Goal: Task Accomplishment & Management: Complete application form

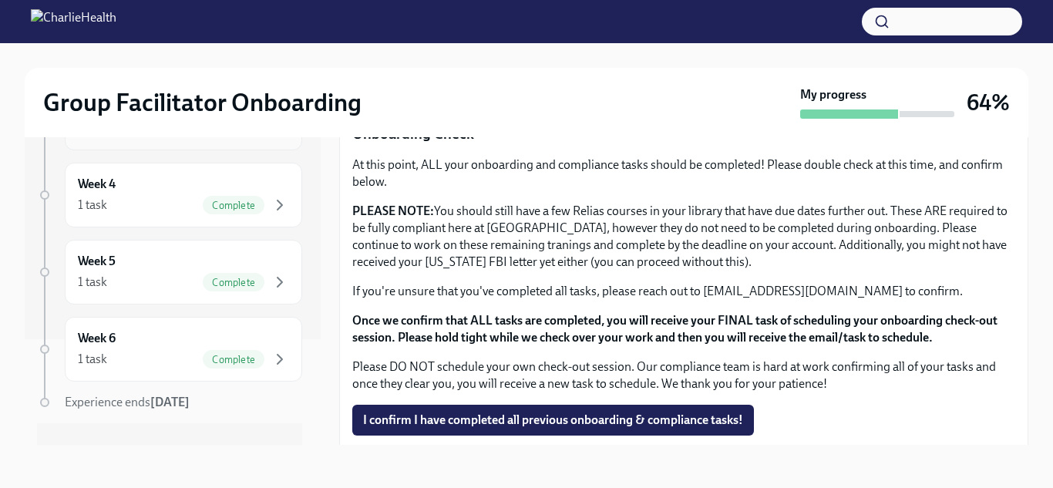
scroll to position [133, 0]
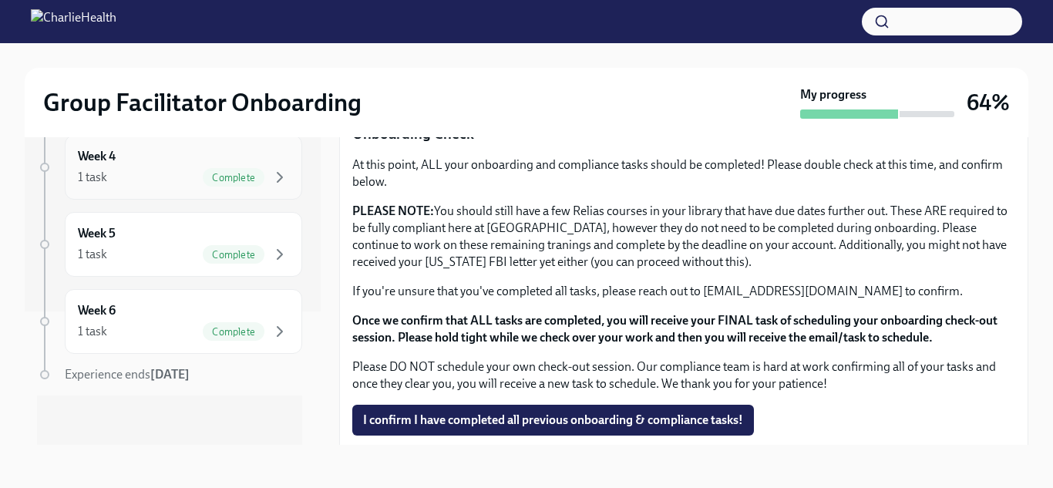
click at [196, 166] on div "Week 4 1 task Complete" at bounding box center [183, 167] width 211 height 39
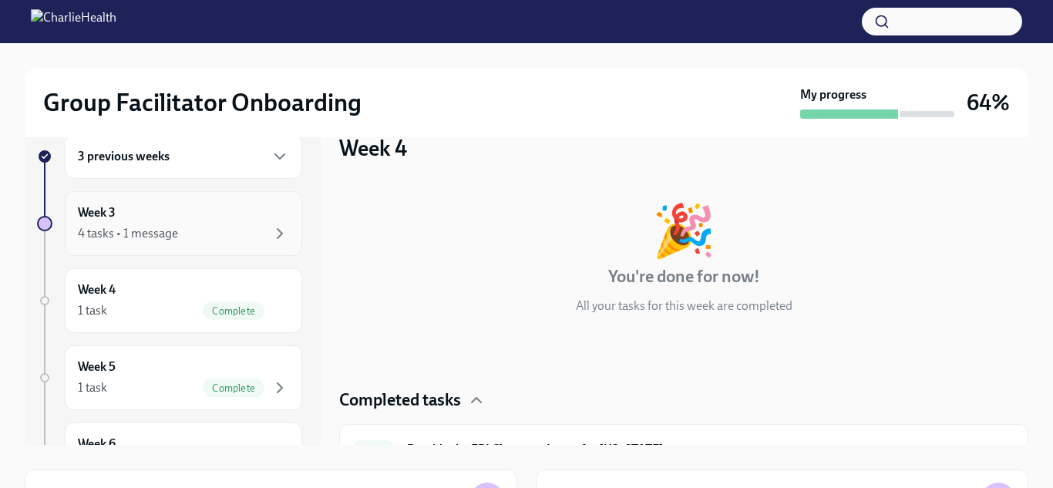
click at [240, 247] on div "Week 3 4 tasks • 1 message" at bounding box center [183, 223] width 237 height 65
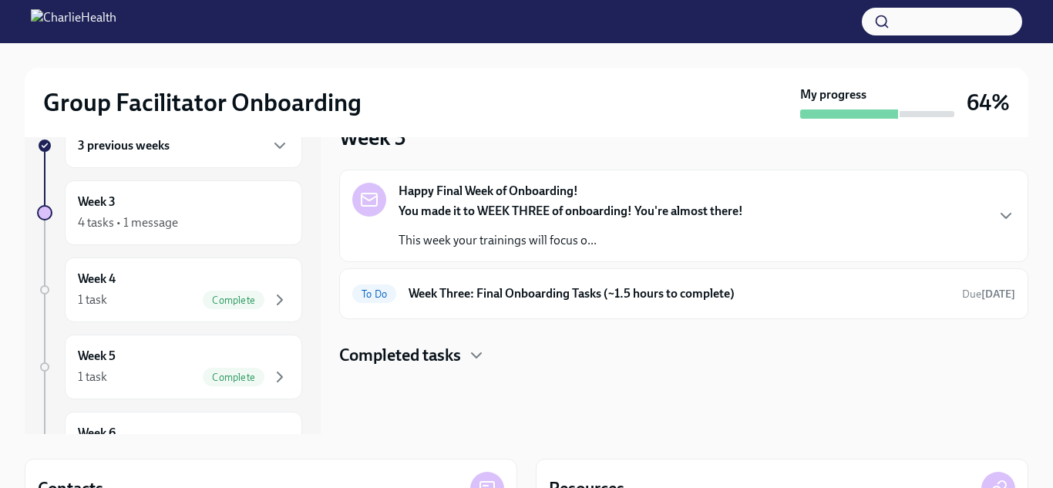
scroll to position [36, 0]
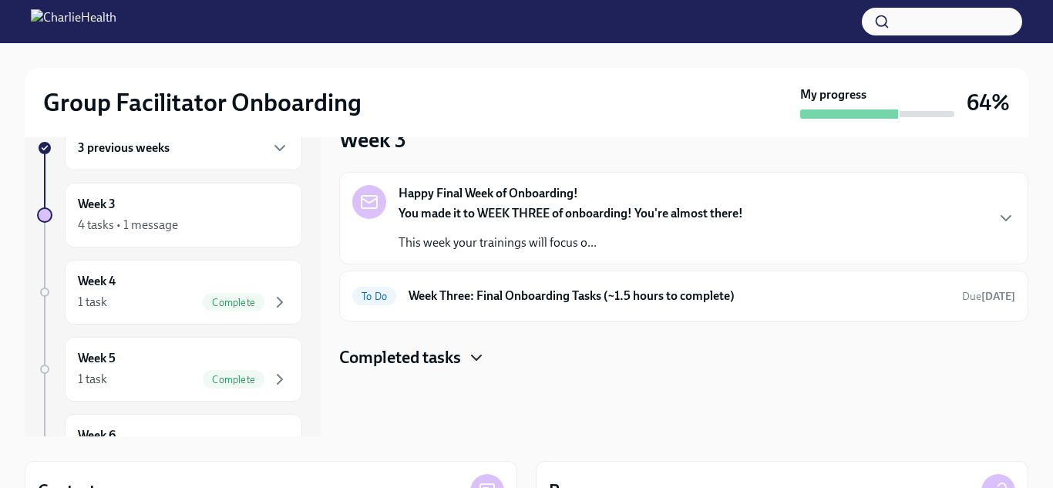
click at [476, 357] on icon "button" at bounding box center [476, 357] width 18 height 18
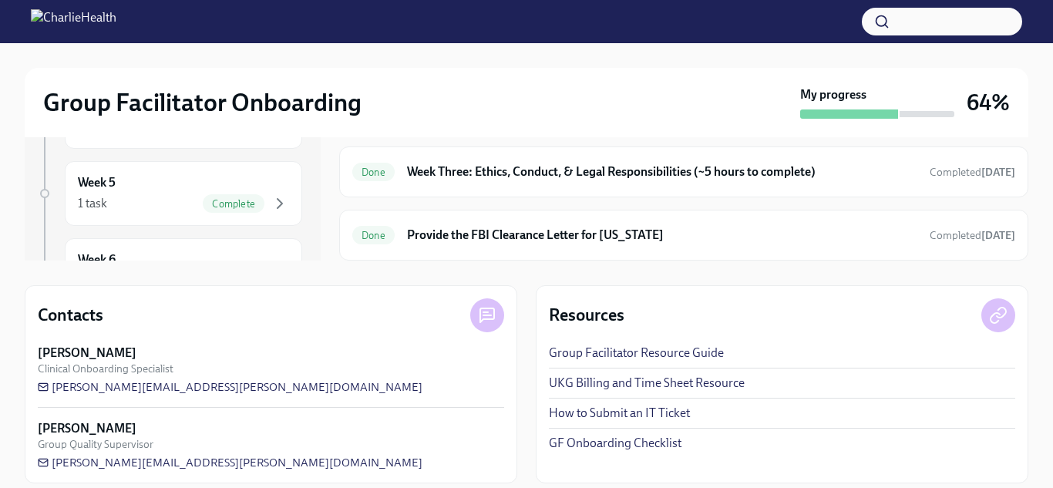
scroll to position [0, 0]
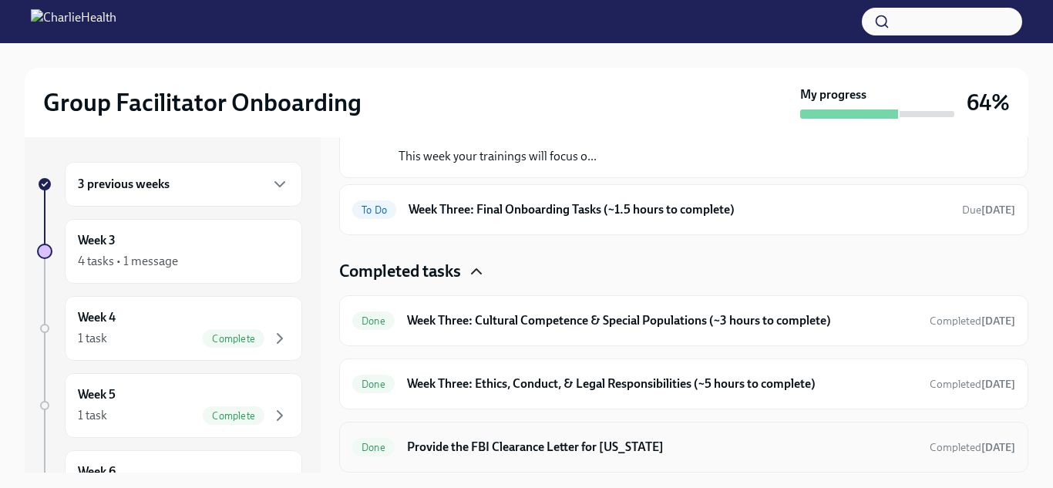
click at [526, 442] on h6 "Provide the FBI Clearance Letter for [US_STATE]" at bounding box center [662, 446] width 510 height 17
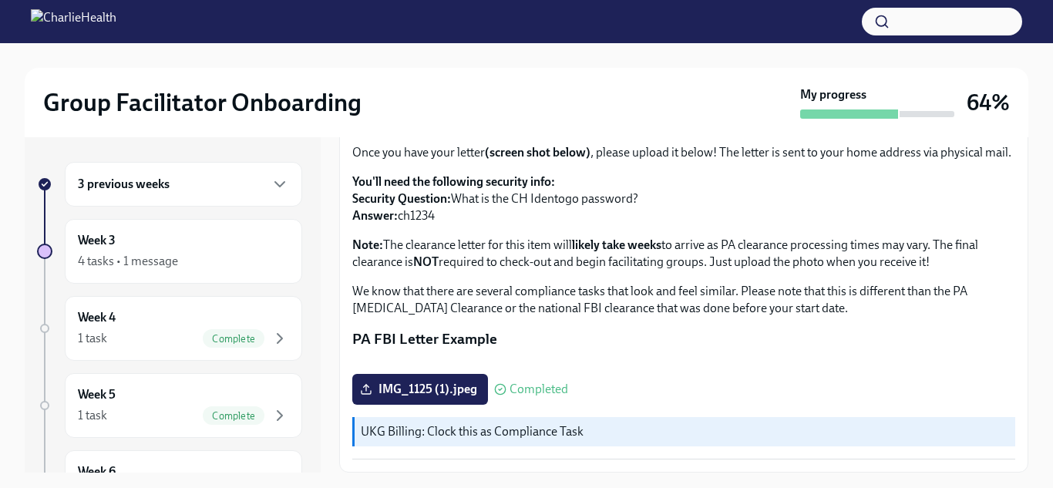
scroll to position [364, 0]
click at [428, 381] on span "IMG_1125 (1).jpeg" at bounding box center [420, 388] width 114 height 15
click at [0, 0] on input "IMG_1125 (1).jpeg" at bounding box center [0, 0] width 0 height 0
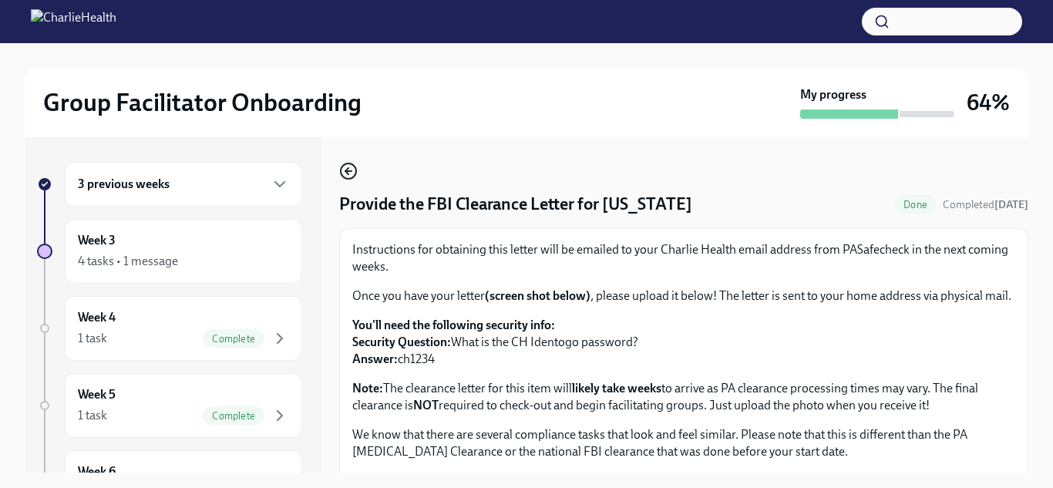
click at [345, 172] on icon "button" at bounding box center [348, 171] width 18 height 18
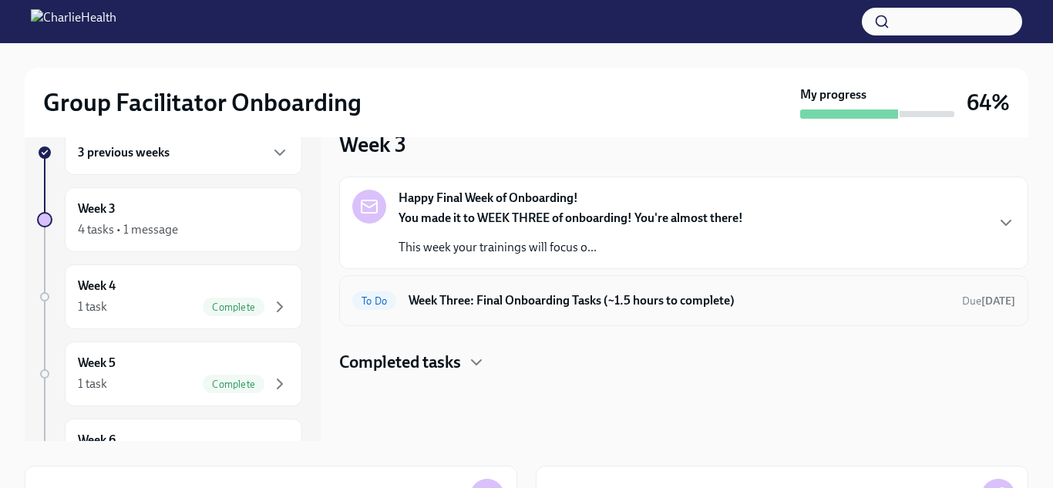
scroll to position [31, 0]
click at [471, 301] on h6 "Week Three: Final Onboarding Tasks (~1.5 hours to complete)" at bounding box center [678, 301] width 541 height 17
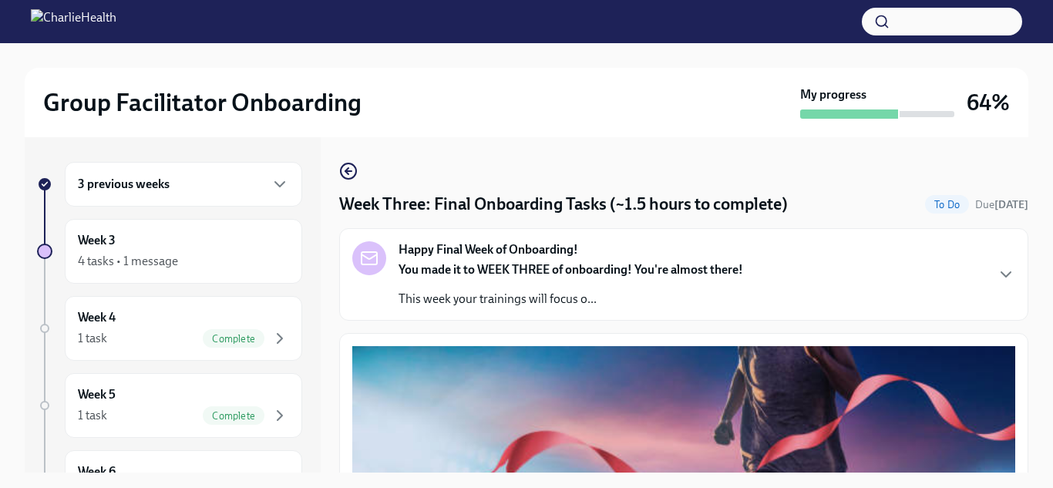
click at [527, 277] on p "You made it to WEEK THREE of onboarding! You're almost there!" at bounding box center [570, 269] width 344 height 17
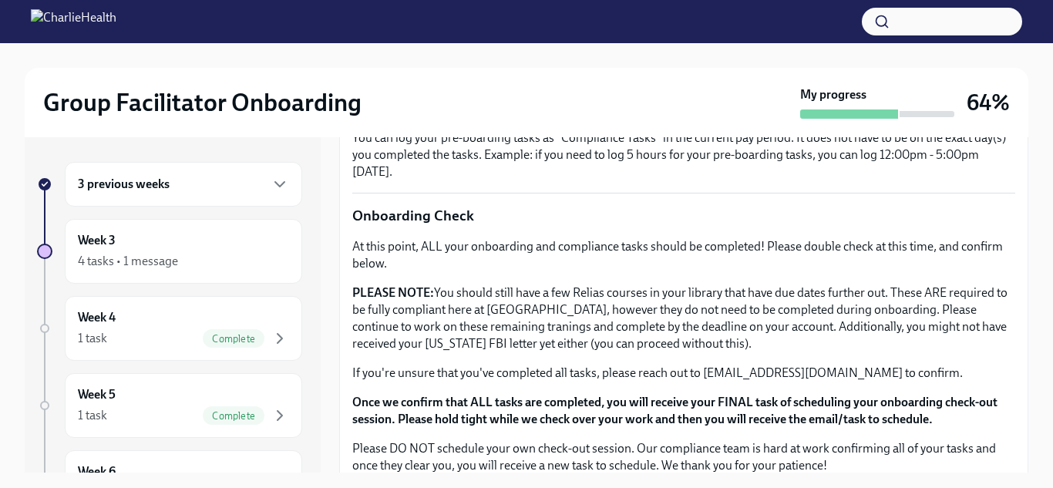
scroll to position [1500, 0]
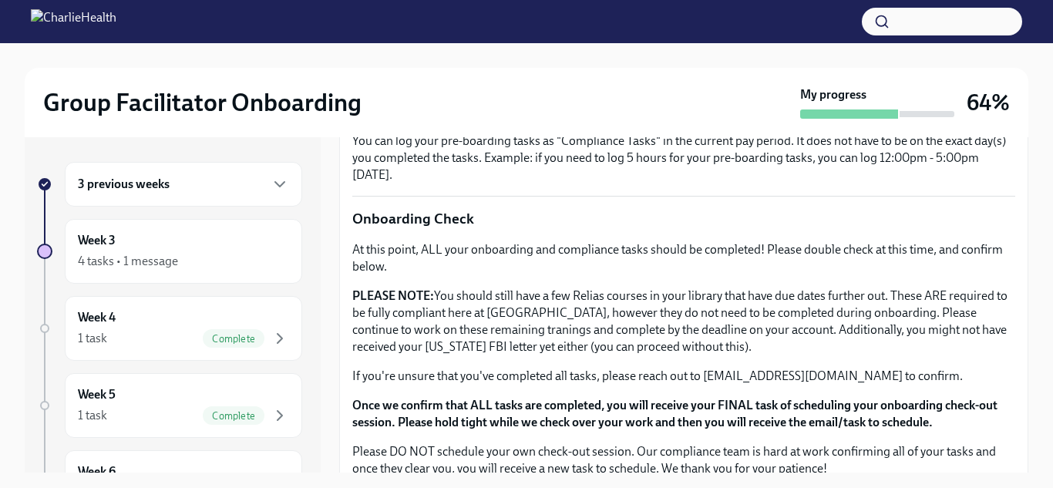
click at [187, 202] on div "3 previous weeks" at bounding box center [183, 184] width 237 height 45
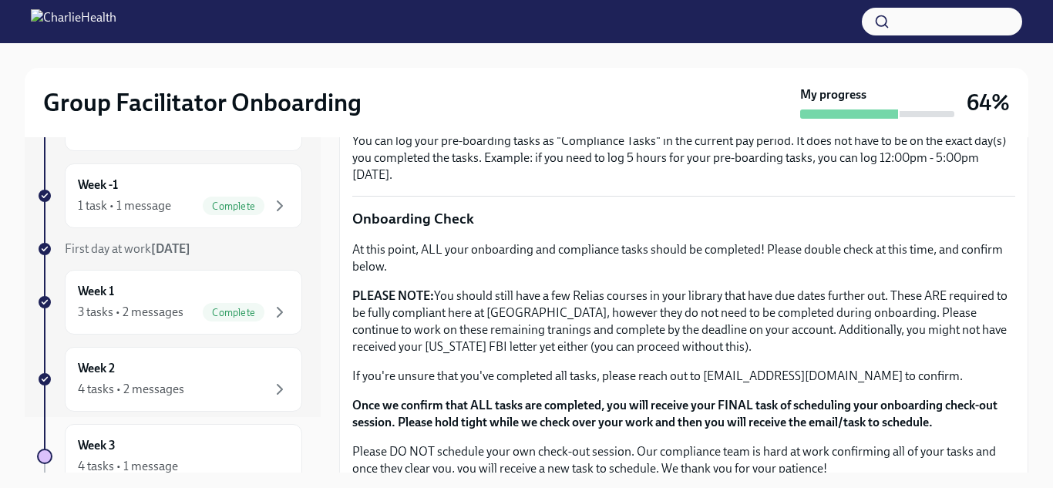
scroll to position [55, 0]
click at [136, 376] on div "Week 2 4 tasks • 2 messages" at bounding box center [183, 380] width 211 height 39
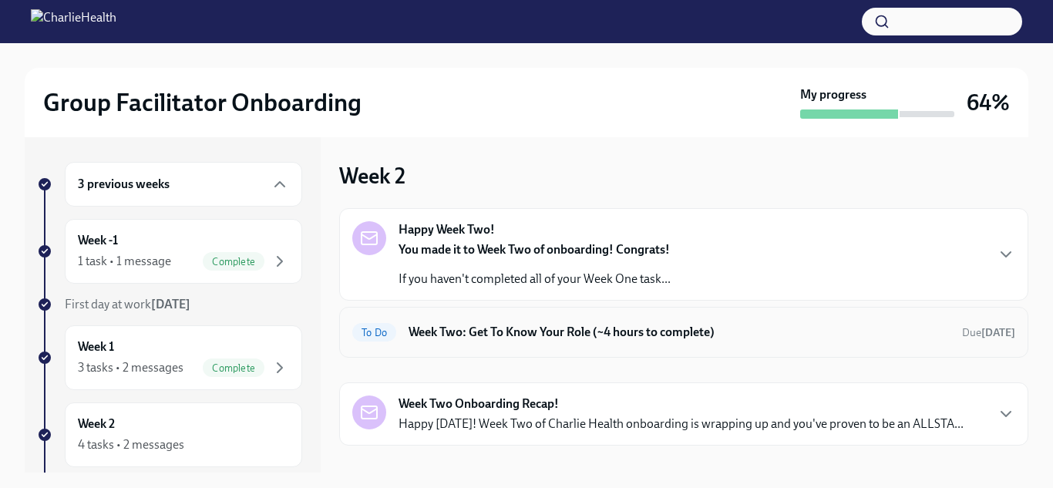
click at [617, 331] on h6 "Week Two: Get To Know Your Role (~4 hours to complete)" at bounding box center [678, 332] width 541 height 17
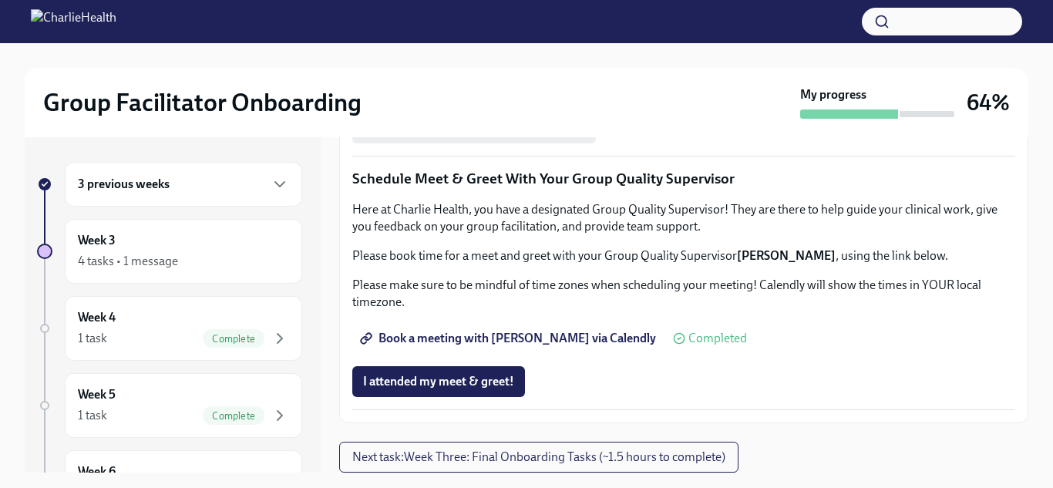
scroll to position [1564, 0]
click at [465, 459] on span "Next task : Week Three: Final Onboarding Tasks (~1.5 hours to complete)" at bounding box center [538, 456] width 373 height 15
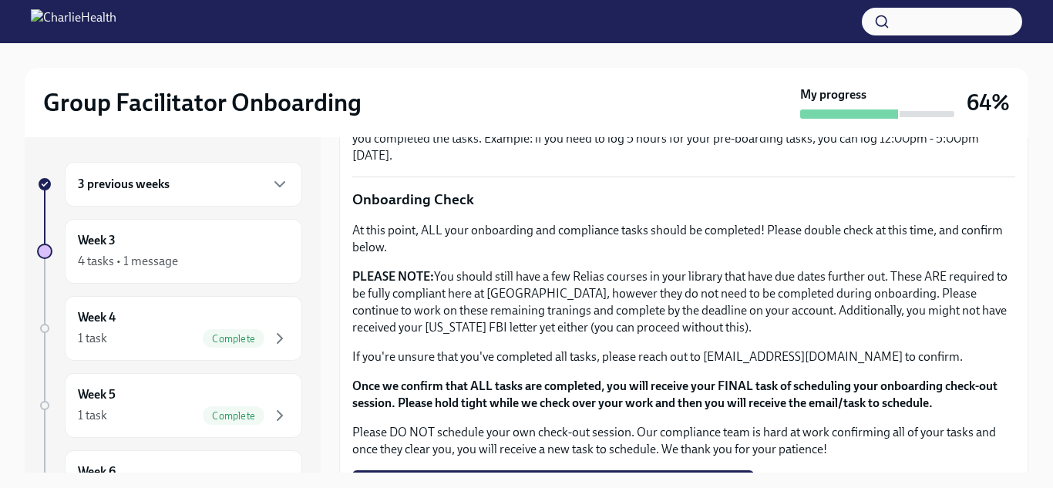
scroll to position [1279, 0]
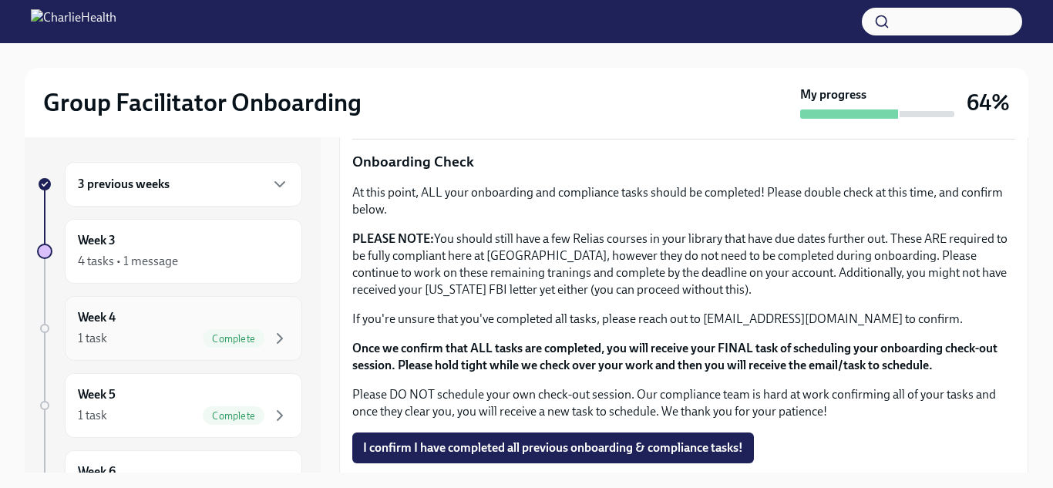
click at [175, 331] on div "1 task Complete" at bounding box center [183, 338] width 211 height 18
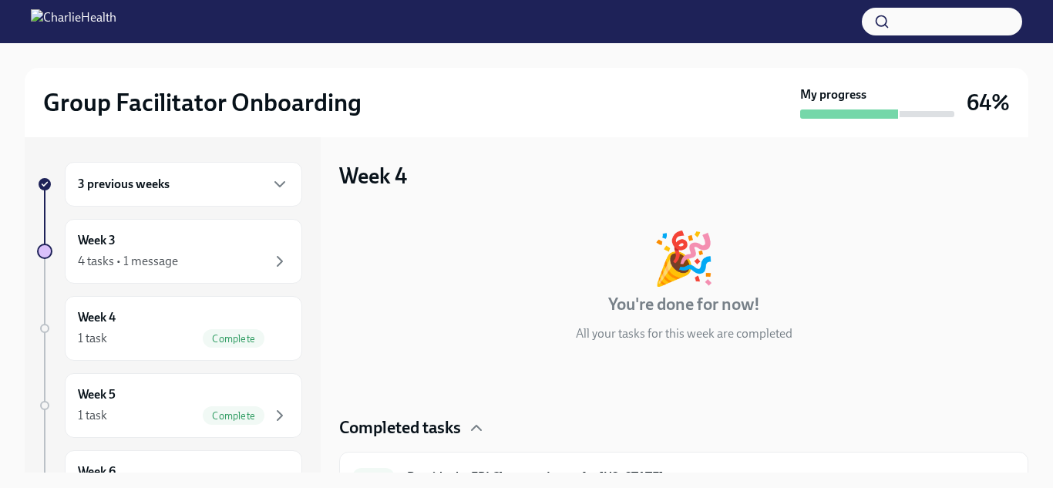
scroll to position [30, 0]
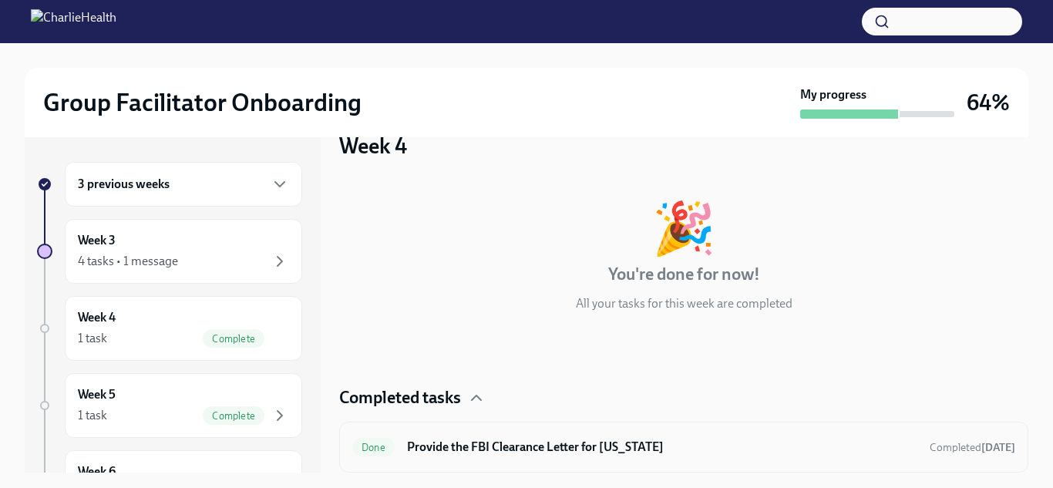
click at [450, 456] on div "Done Provide the FBI Clearance Letter for [US_STATE] Completed [DATE]" at bounding box center [683, 447] width 663 height 25
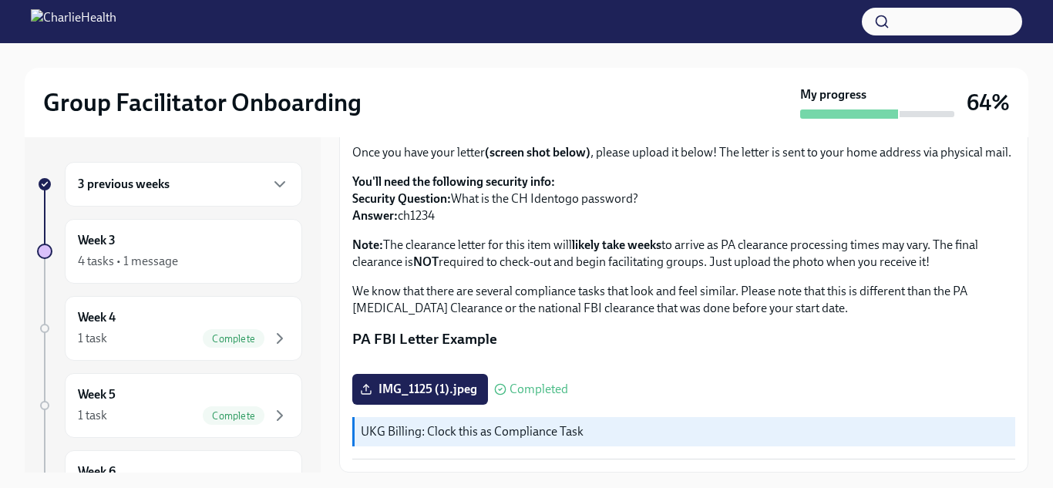
scroll to position [358, 0]
click at [450, 456] on div "Instructions for obtaining this letter will be emailed to your Charlie Health e…" at bounding box center [683, 278] width 663 height 361
click at [439, 397] on span "IMG_1125 (1).jpeg" at bounding box center [420, 388] width 114 height 15
click at [0, 0] on input "IMG_1125 (1).jpeg" at bounding box center [0, 0] width 0 height 0
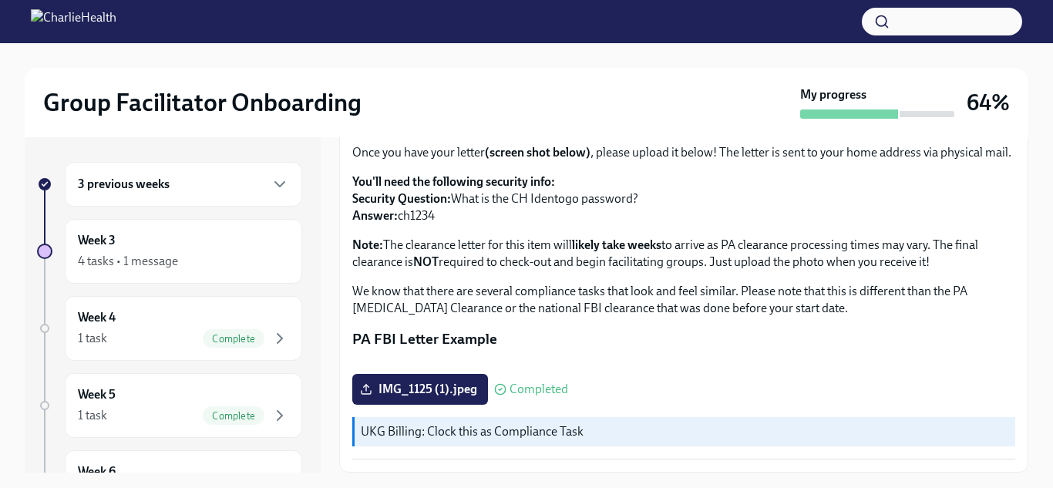
click at [912, 361] on button "Zoom image" at bounding box center [683, 361] width 663 height 0
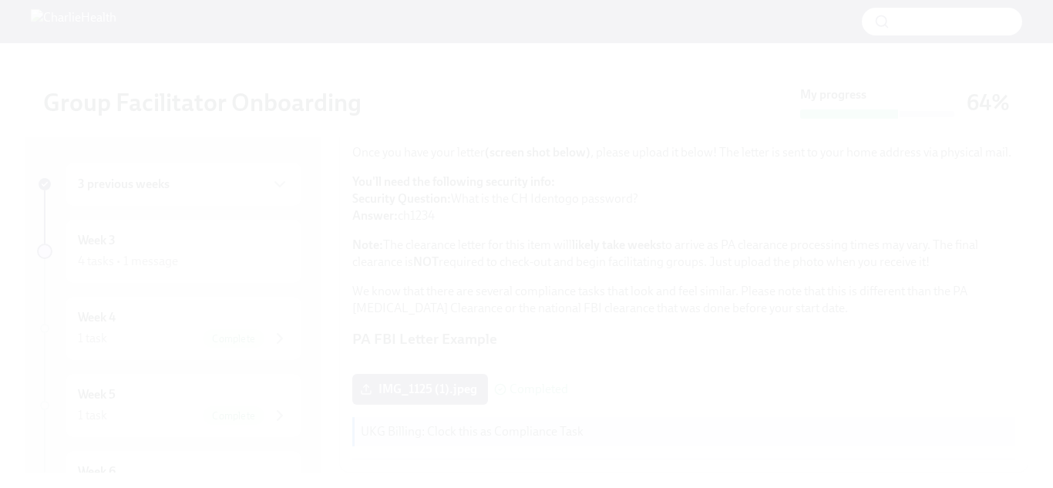
click at [885, 280] on button "Unzoom image" at bounding box center [526, 244] width 1053 height 488
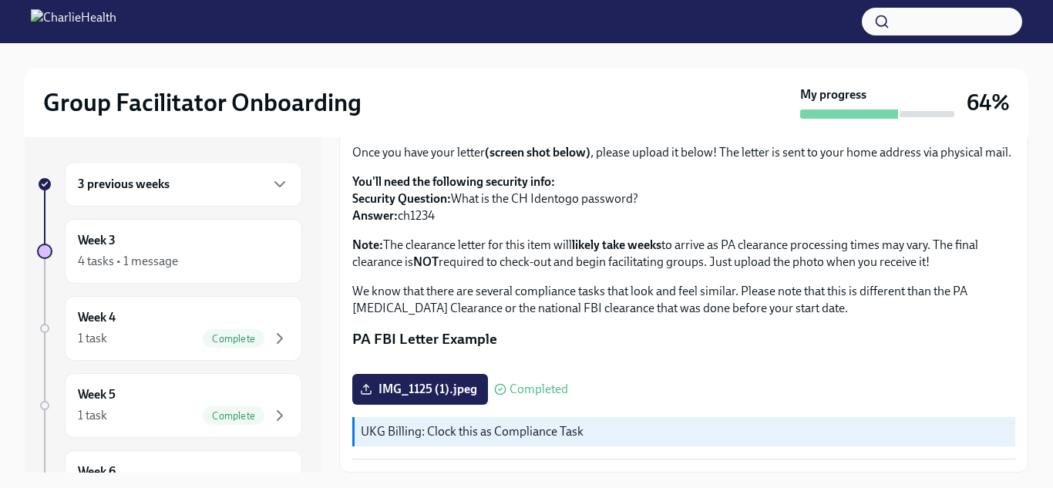
click at [885, 280] on button "Unzoom image" at bounding box center [526, 244] width 1053 height 488
